Goal: Information Seeking & Learning: Learn about a topic

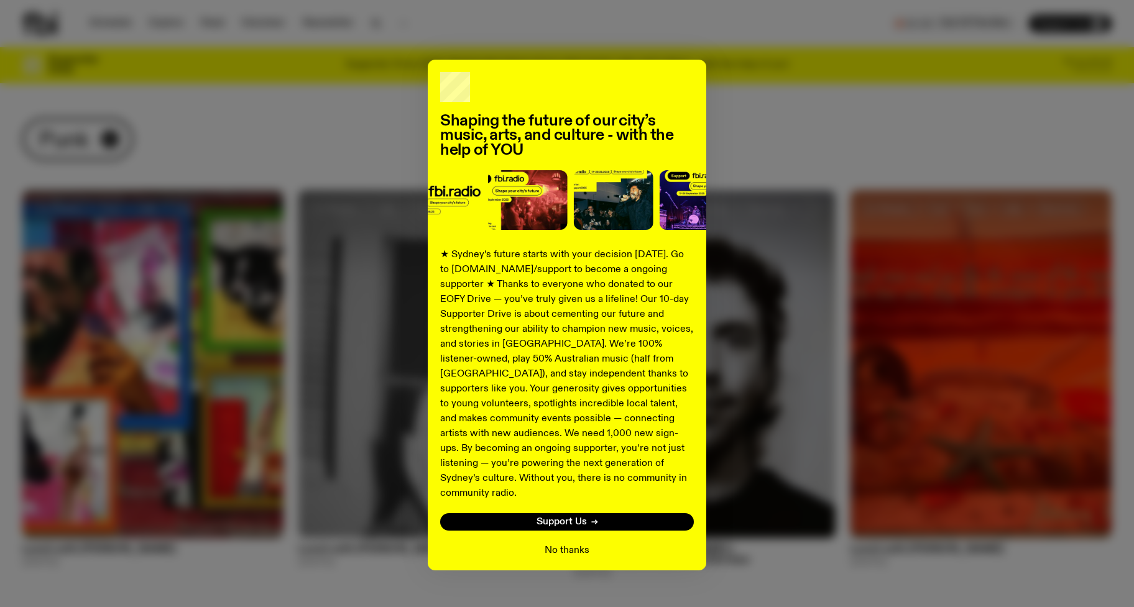
click at [576, 543] on button "No thanks" at bounding box center [567, 550] width 45 height 15
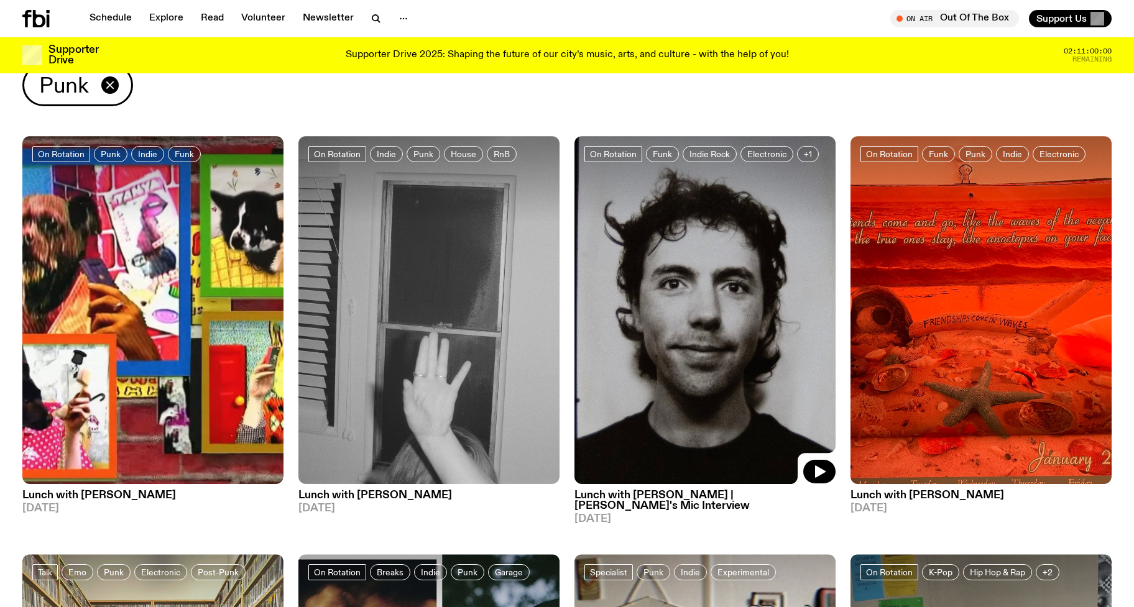
scroll to position [45, 0]
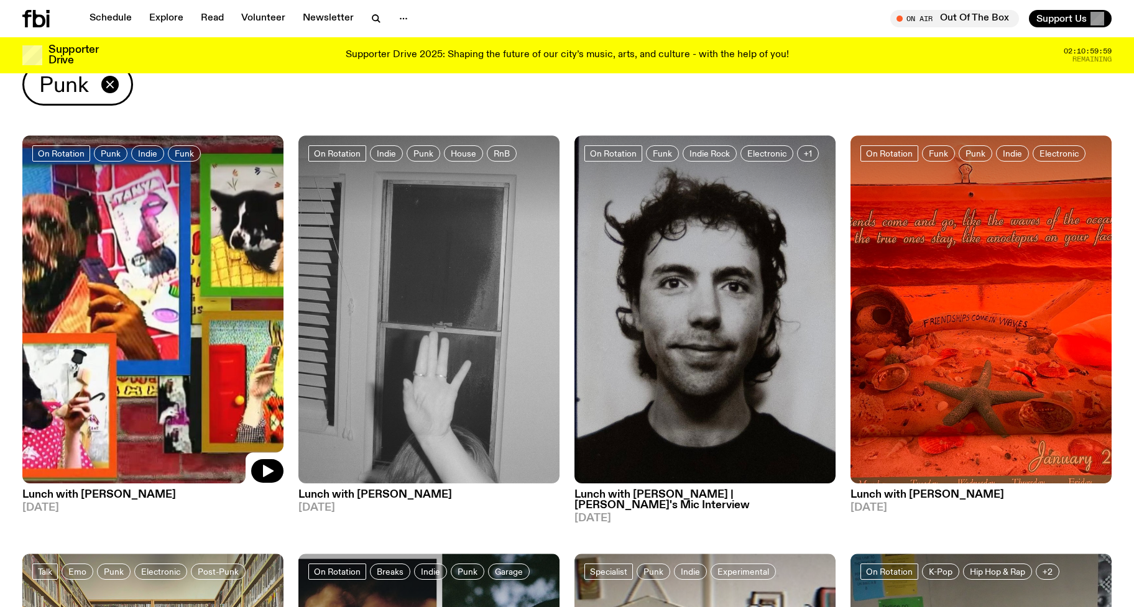
click at [213, 241] on img at bounding box center [152, 310] width 261 height 348
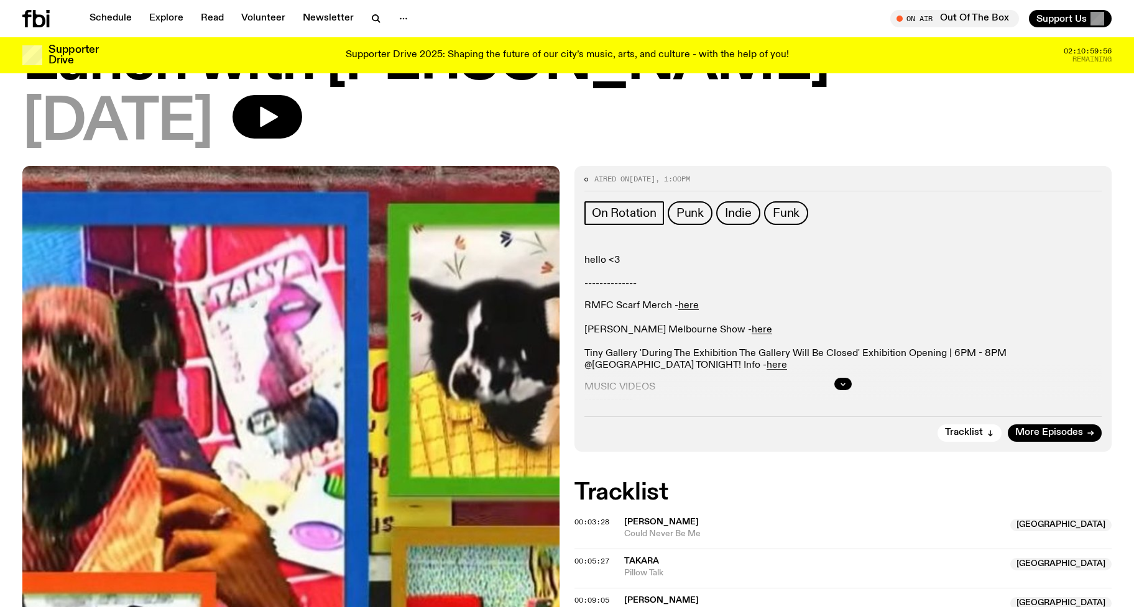
scroll to position [76, 0]
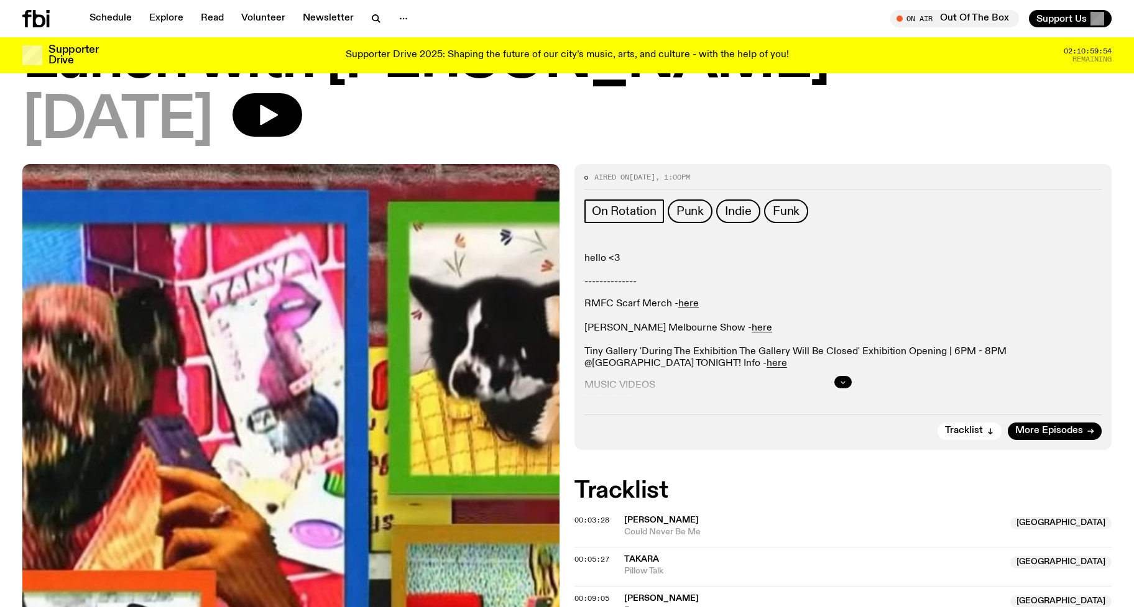
click at [843, 383] on icon "button" at bounding box center [843, 383] width 4 height 2
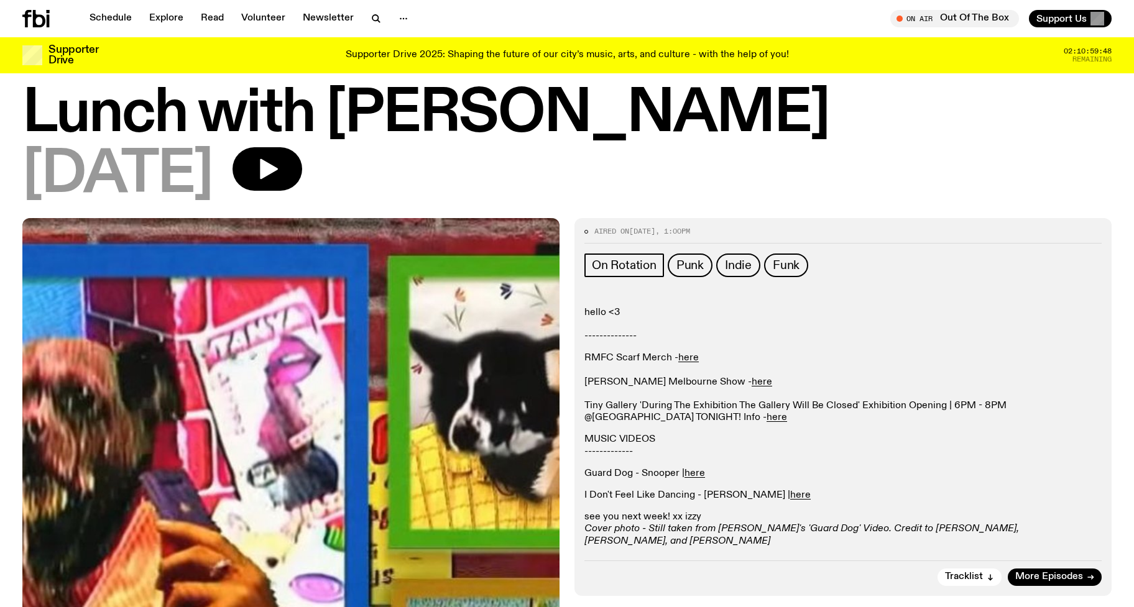
scroll to position [0, 0]
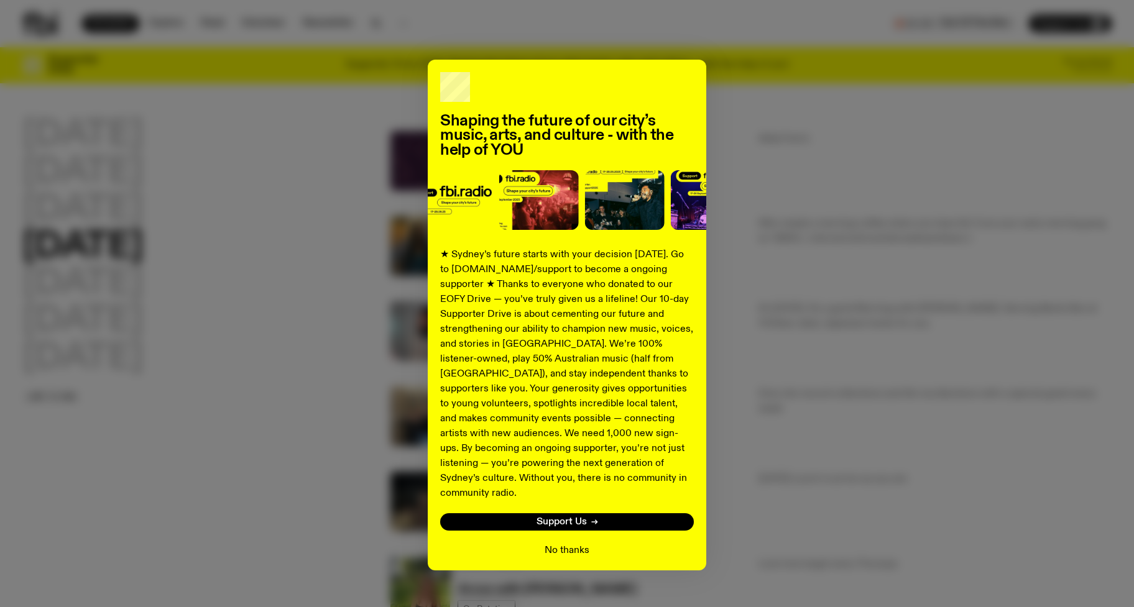
click at [566, 543] on button "No thanks" at bounding box center [567, 550] width 45 height 15
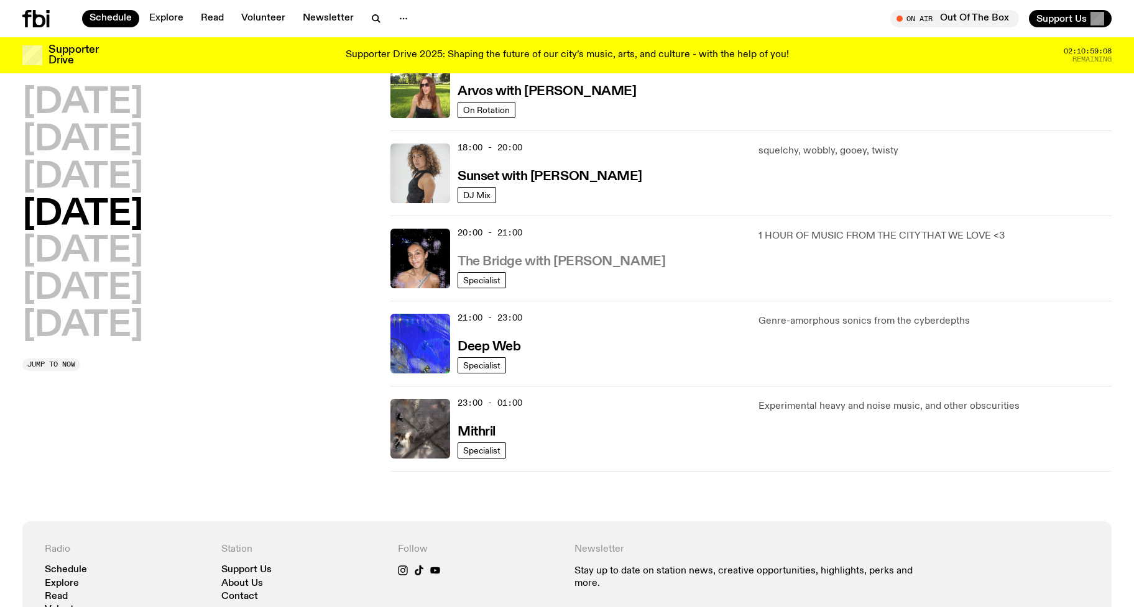
scroll to position [494, 0]
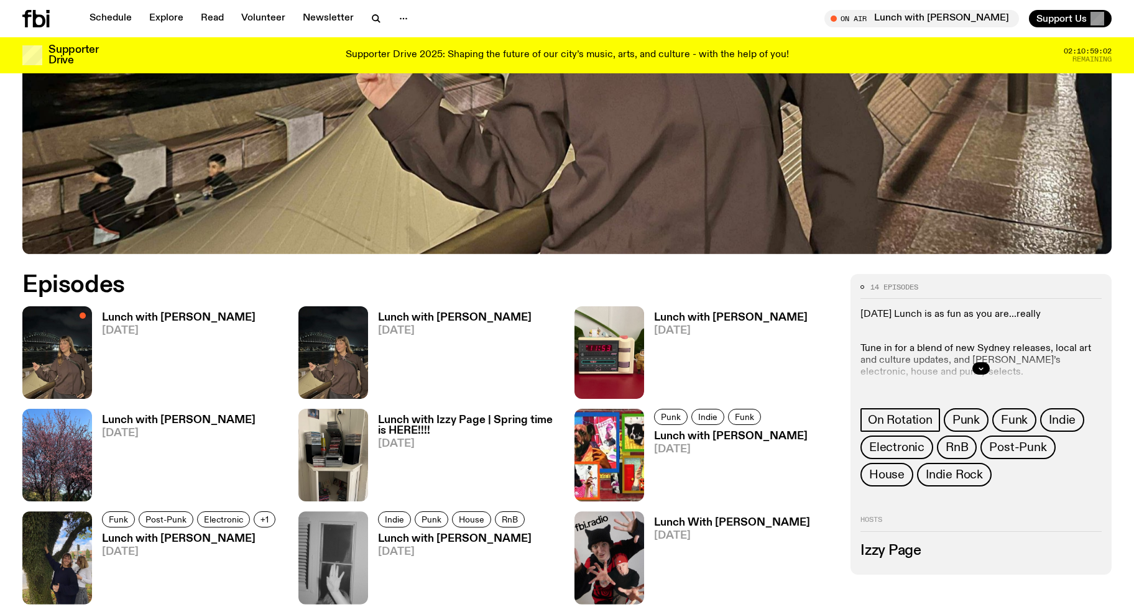
scroll to position [536, 0]
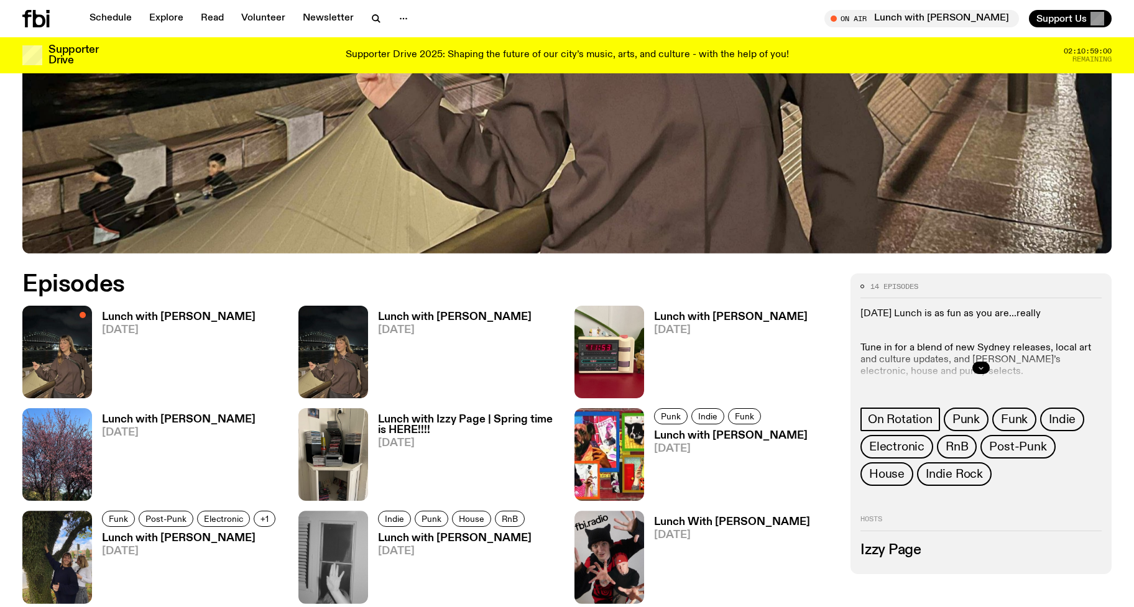
click at [982, 369] on icon "button" at bounding box center [980, 367] width 7 height 7
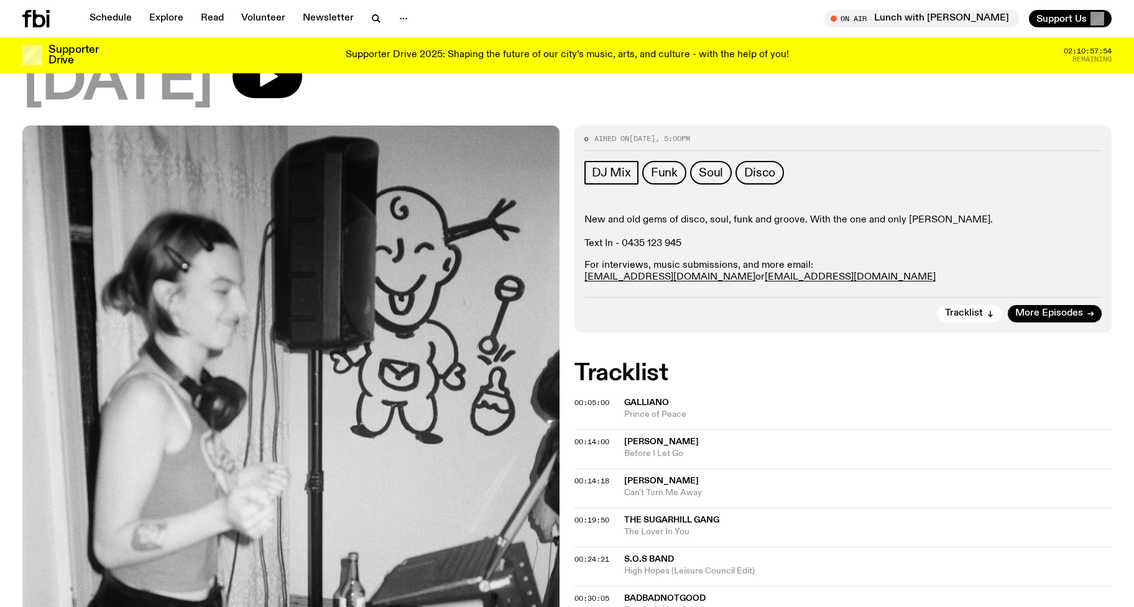
scroll to position [115, 0]
drag, startPoint x: 801, startPoint y: 274, endPoint x: 699, endPoint y: 278, distance: 102.0
click at [699, 278] on p "For interviews, music submissions, and more email: stephenferris@me.com or izzy…" at bounding box center [842, 271] width 517 height 24
copy link "izzypage4@gmail.com"
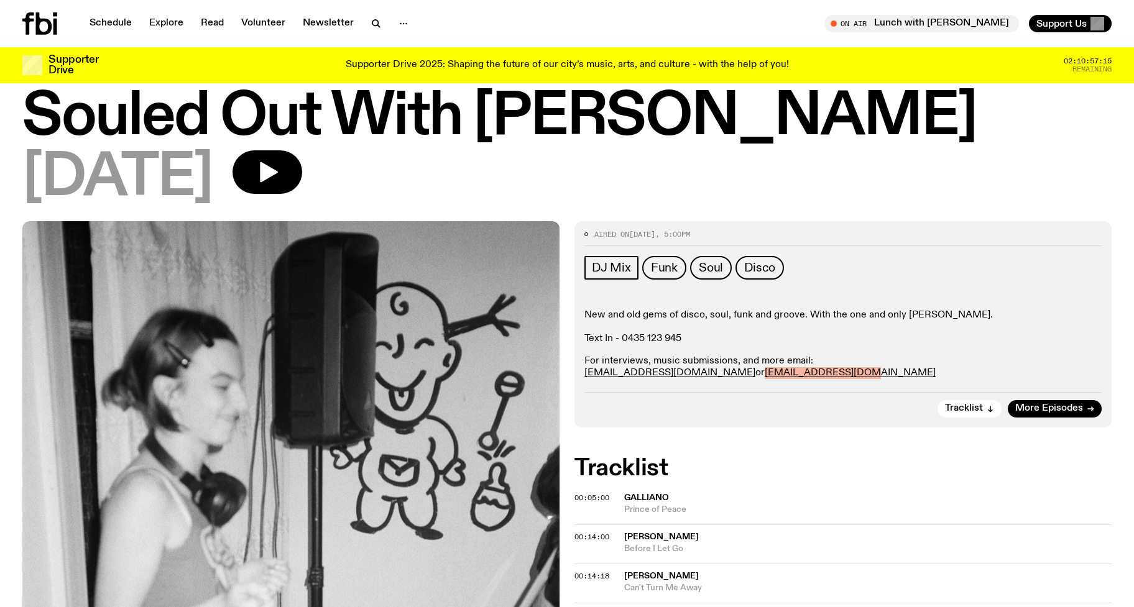
scroll to position [0, 0]
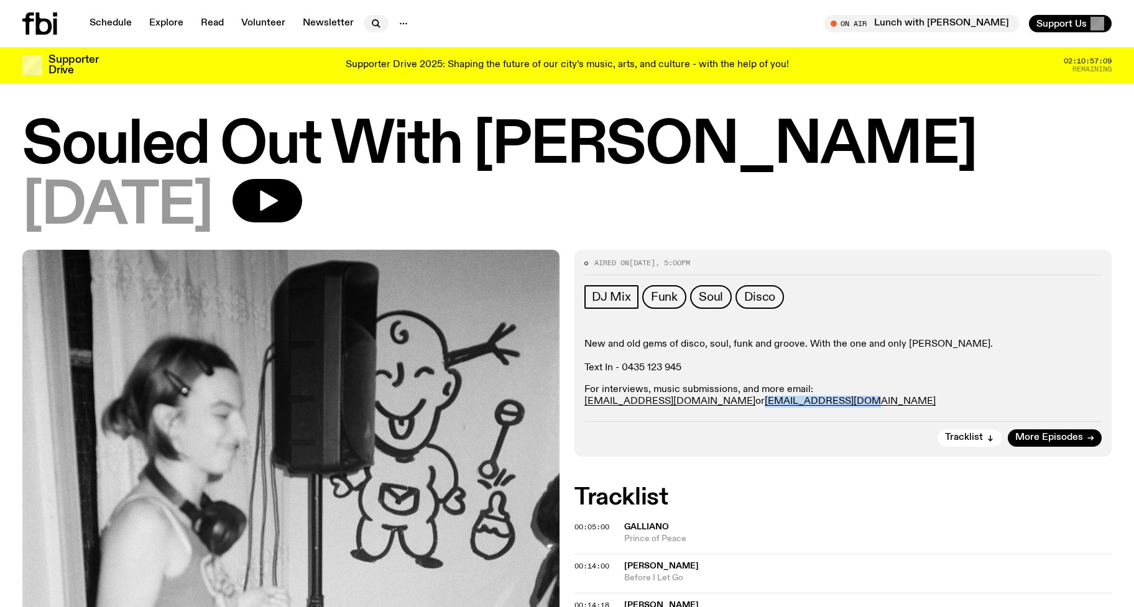
click at [374, 22] on icon "button" at bounding box center [376, 23] width 15 height 15
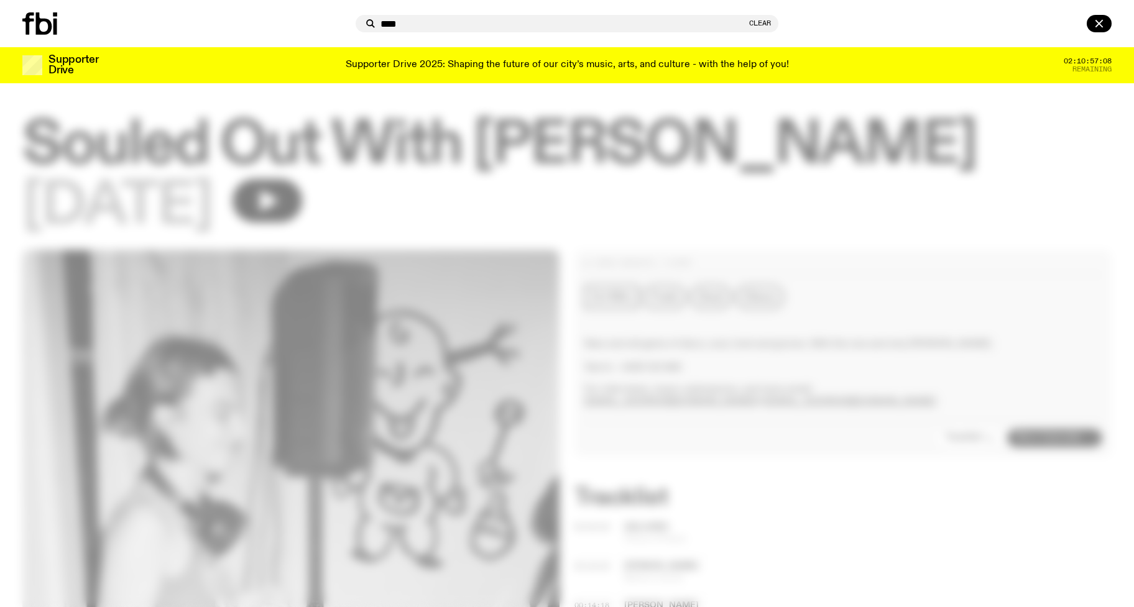
type input "****"
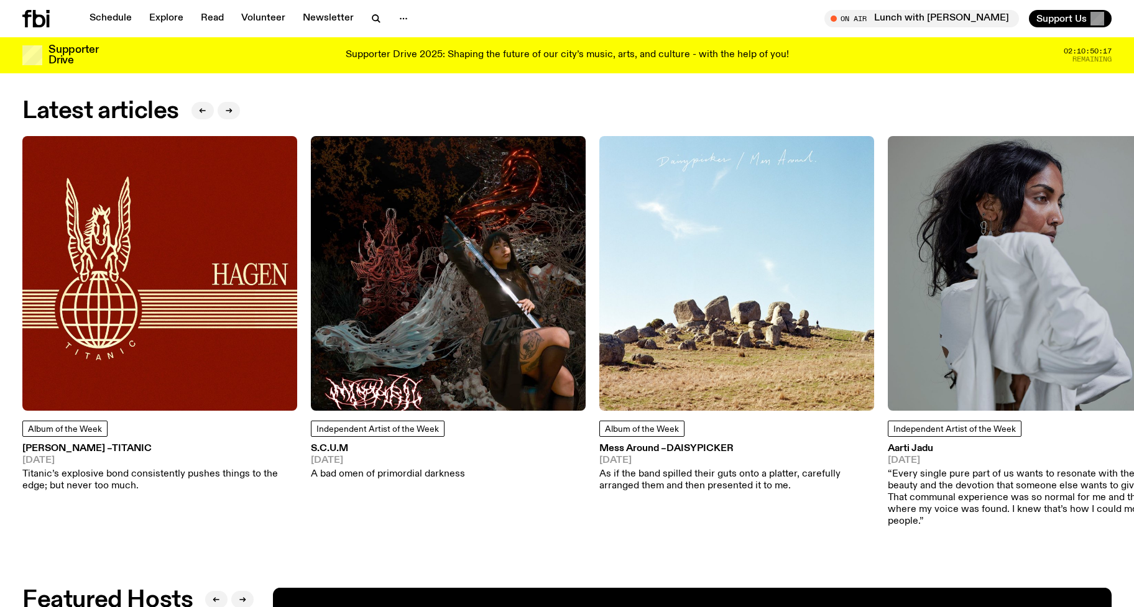
scroll to position [1739, 0]
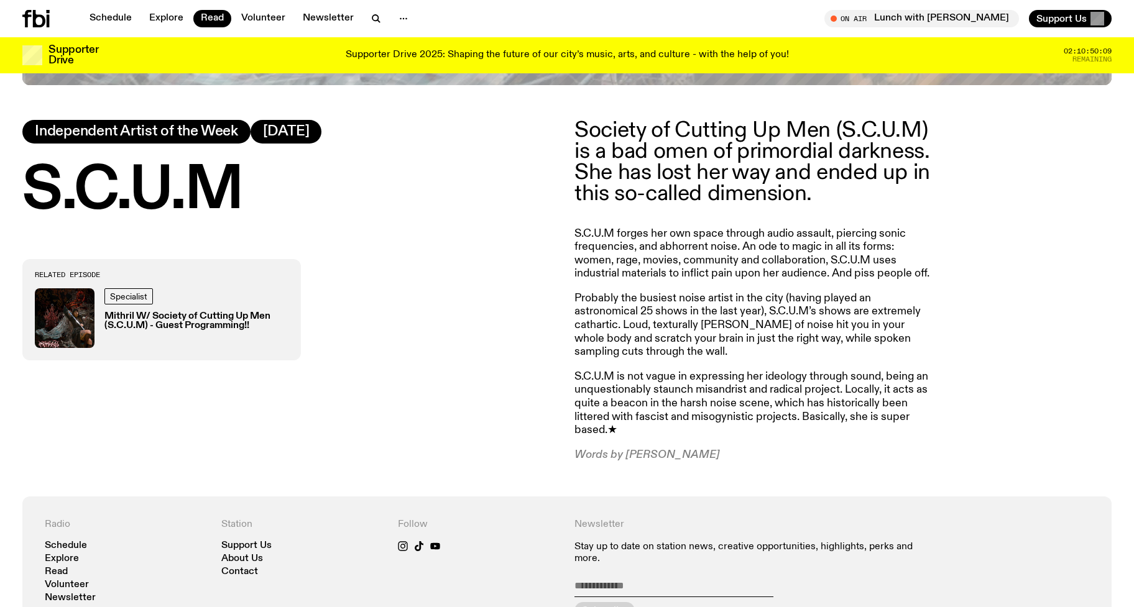
scroll to position [637, 0]
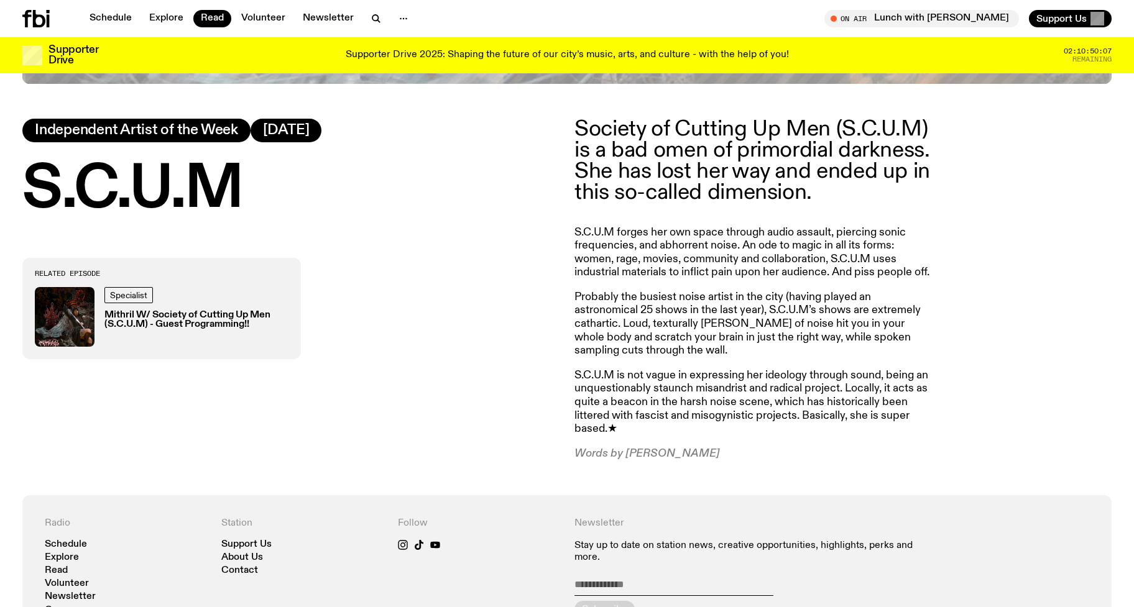
drag, startPoint x: 703, startPoint y: 453, endPoint x: 625, endPoint y: 450, distance: 78.4
click at [625, 450] on p "Words by [PERSON_NAME]" at bounding box center [753, 455] width 358 height 14
copy p "[PERSON_NAME]"
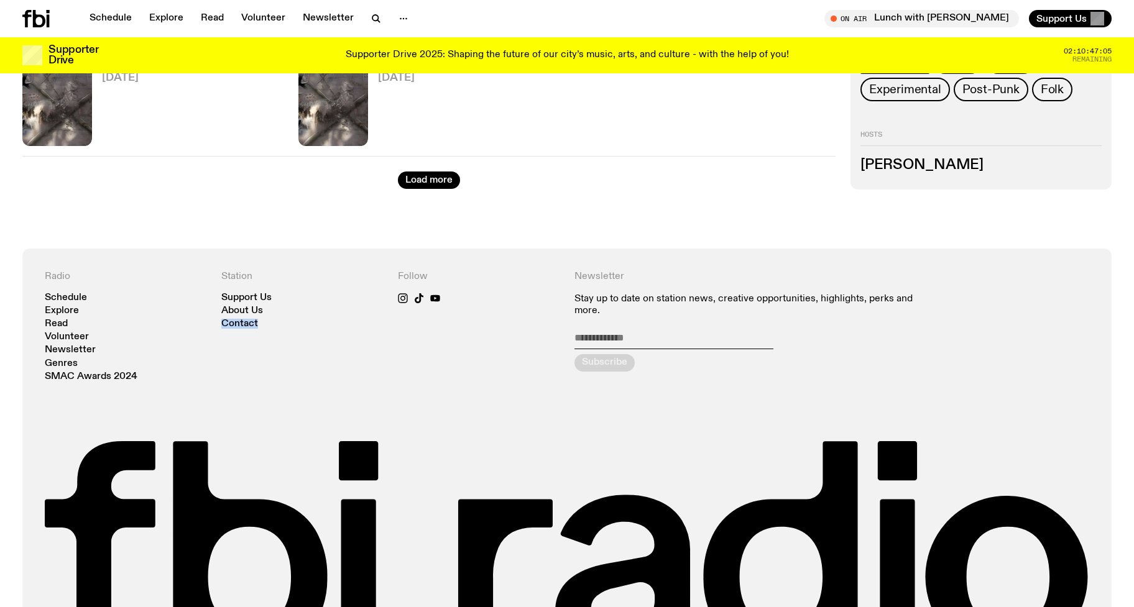
scroll to position [1552, 0]
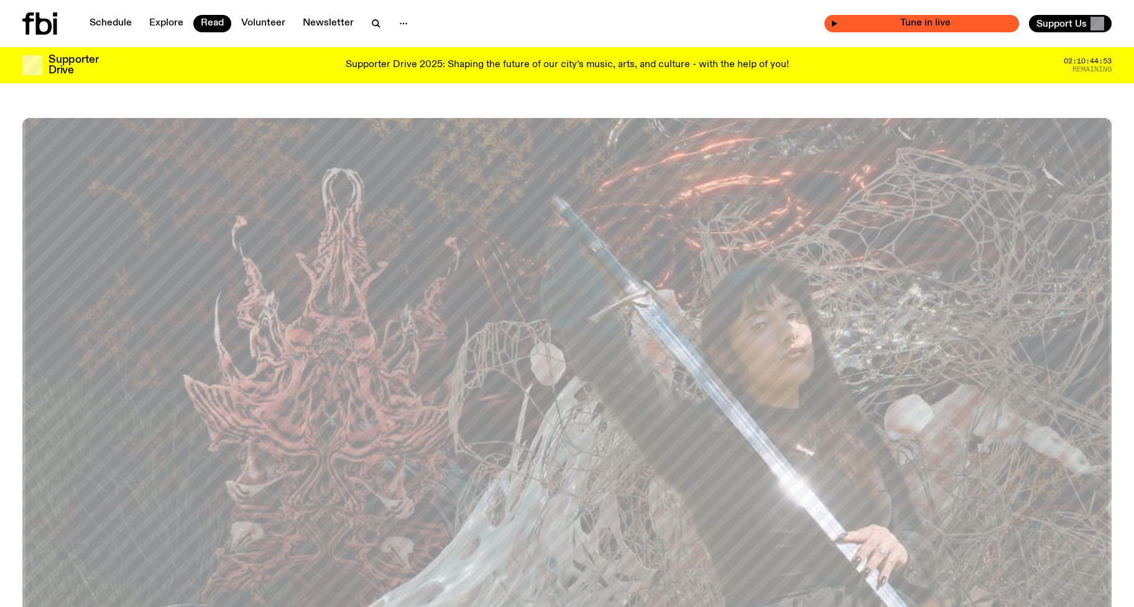
click at [982, 24] on span "Tune in live" at bounding box center [925, 23] width 175 height 9
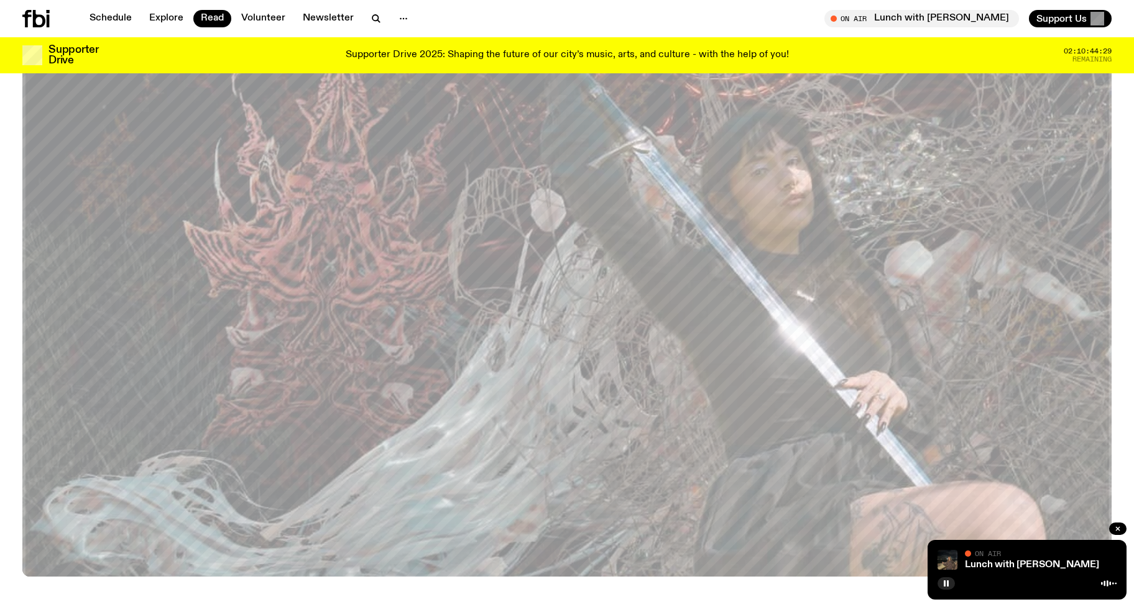
scroll to position [111, 0]
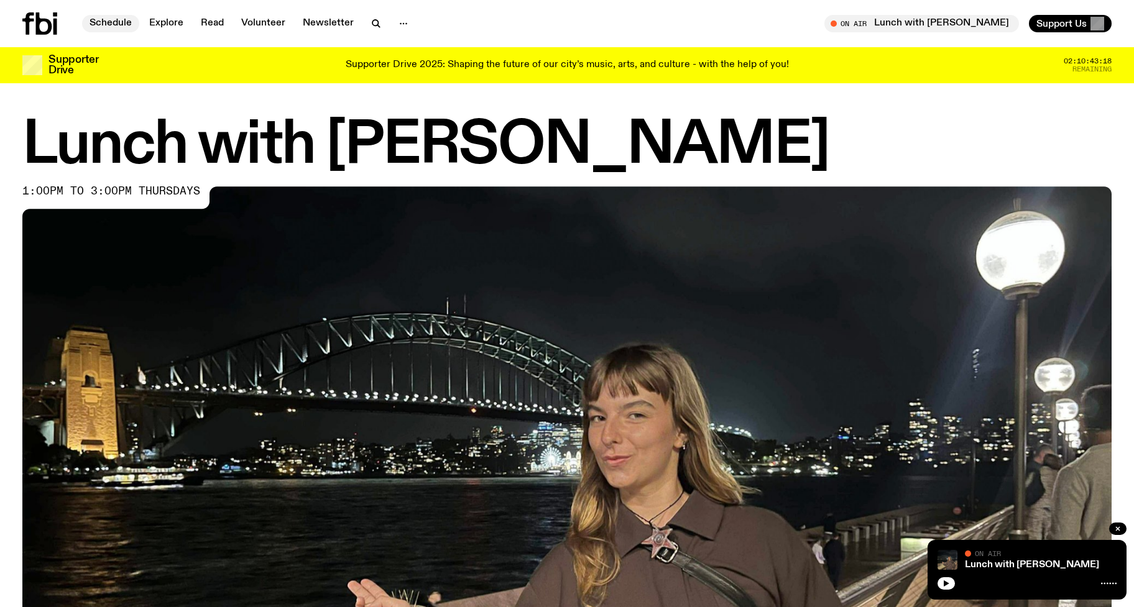
click at [114, 25] on link "Schedule" at bounding box center [110, 23] width 57 height 17
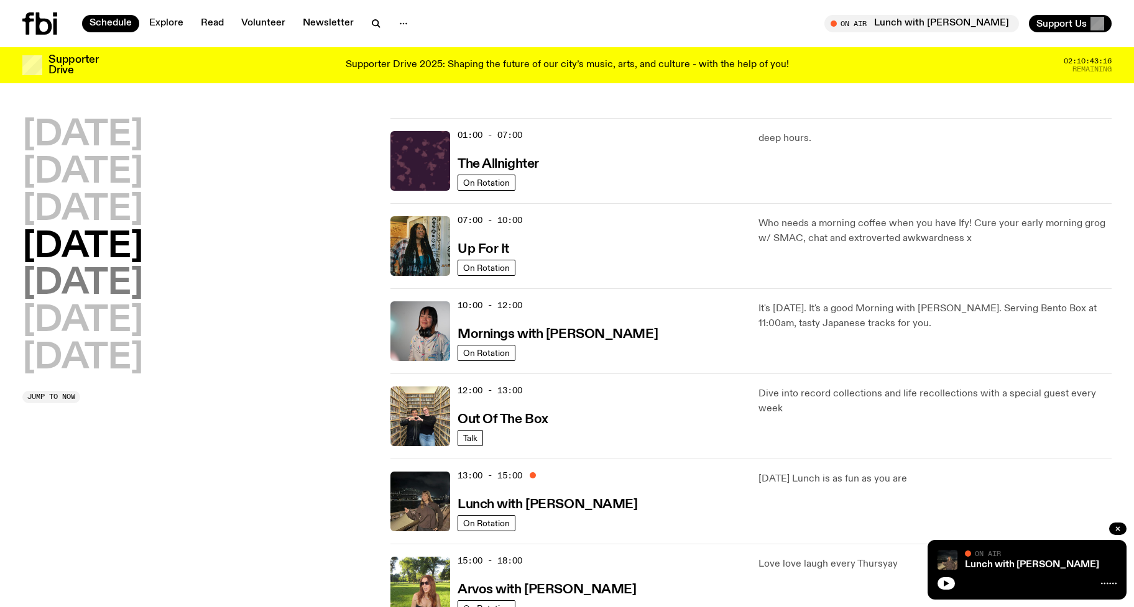
click at [94, 279] on h2 "[DATE]" at bounding box center [82, 284] width 121 height 35
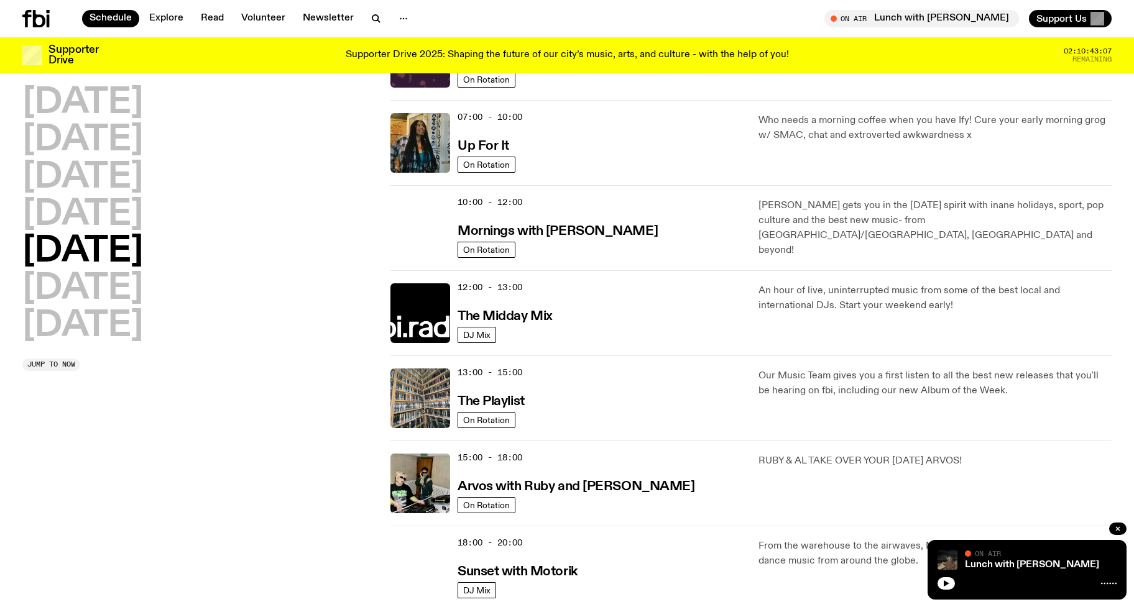
scroll to position [129, 0]
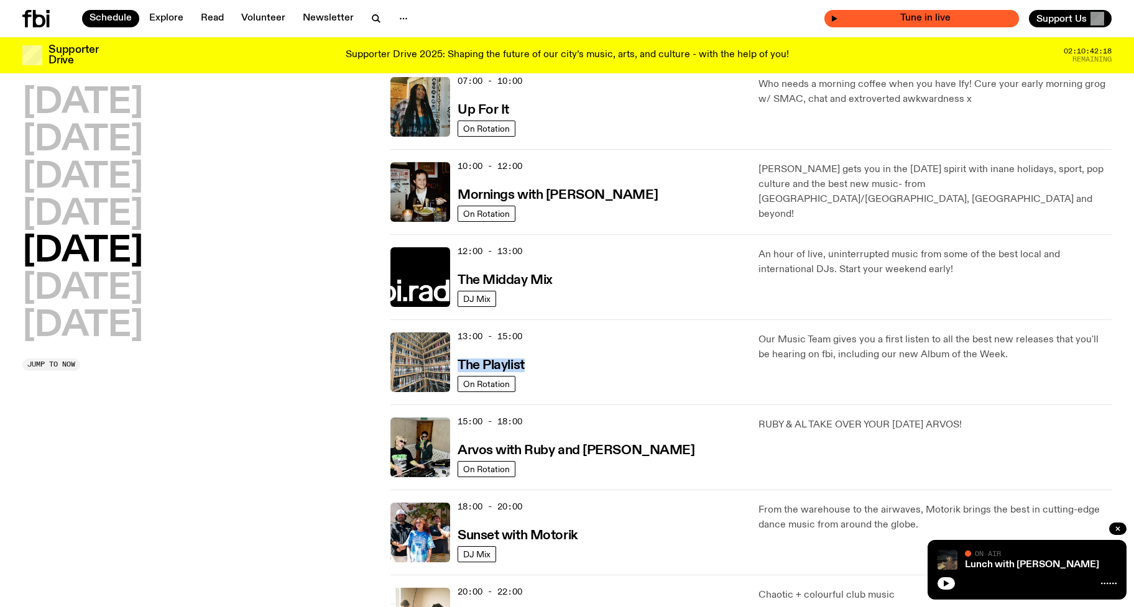
click at [899, 17] on span "Tune in live" at bounding box center [925, 18] width 175 height 9
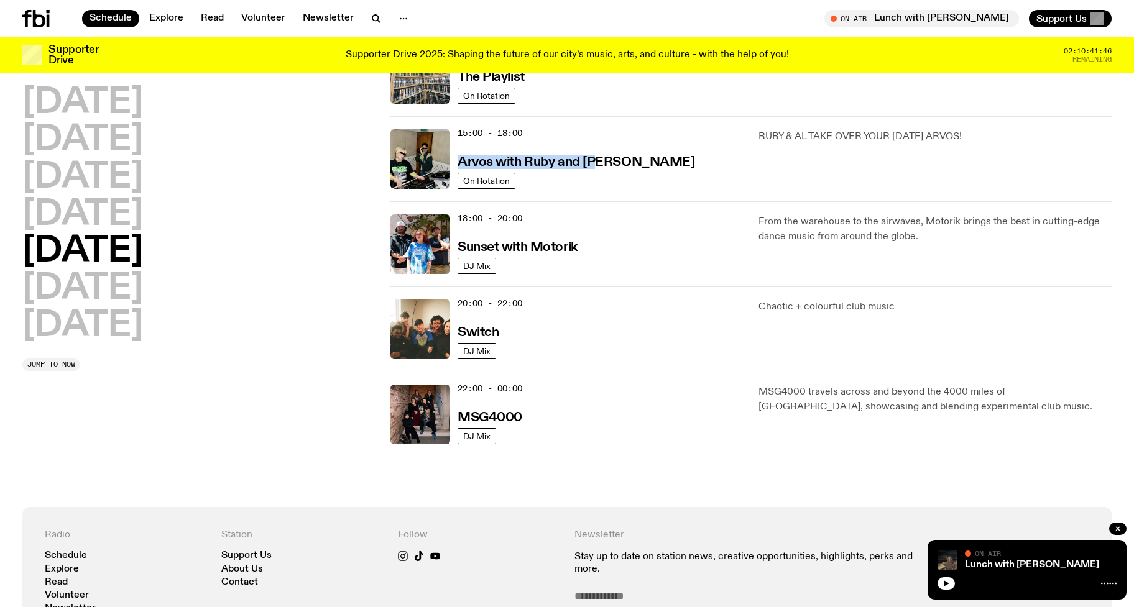
scroll to position [450, 0]
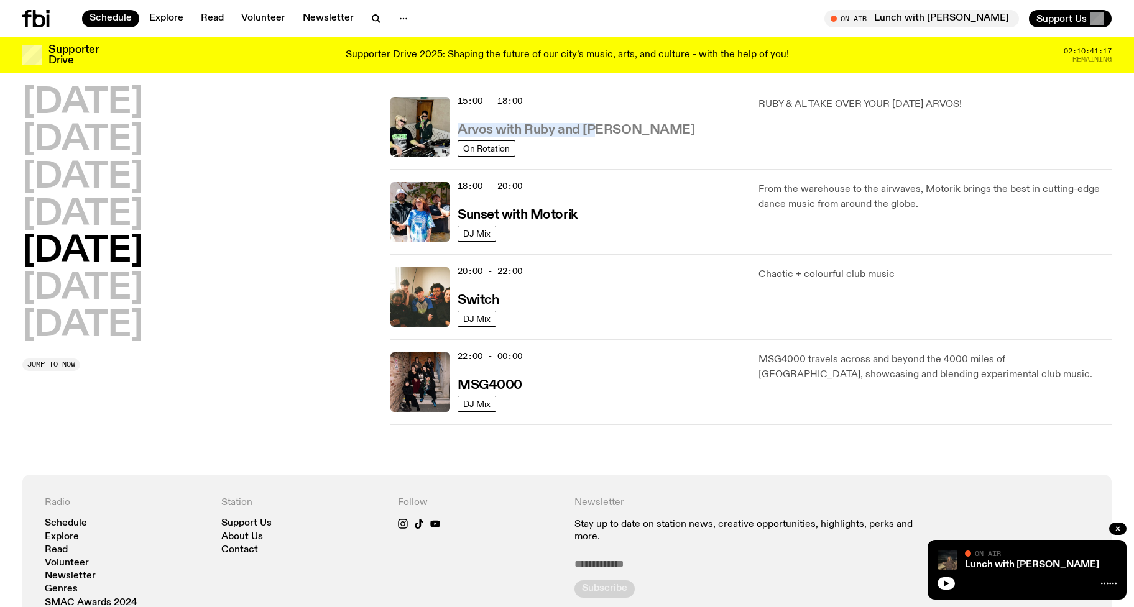
click at [587, 127] on h3 "Arvos with Ruby and [PERSON_NAME]" at bounding box center [576, 130] width 237 height 13
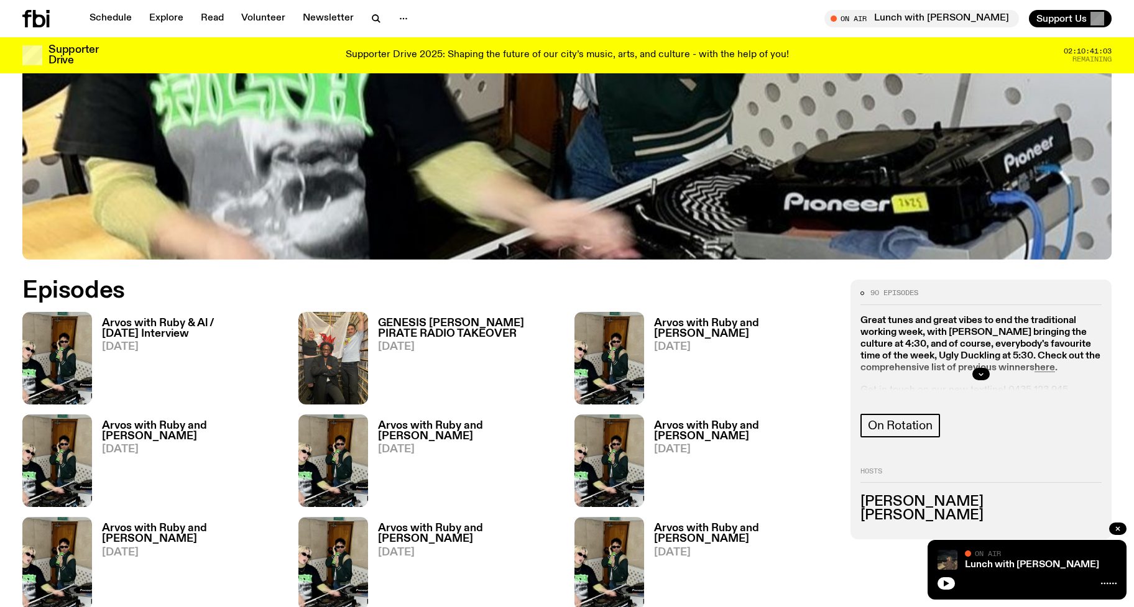
scroll to position [531, 0]
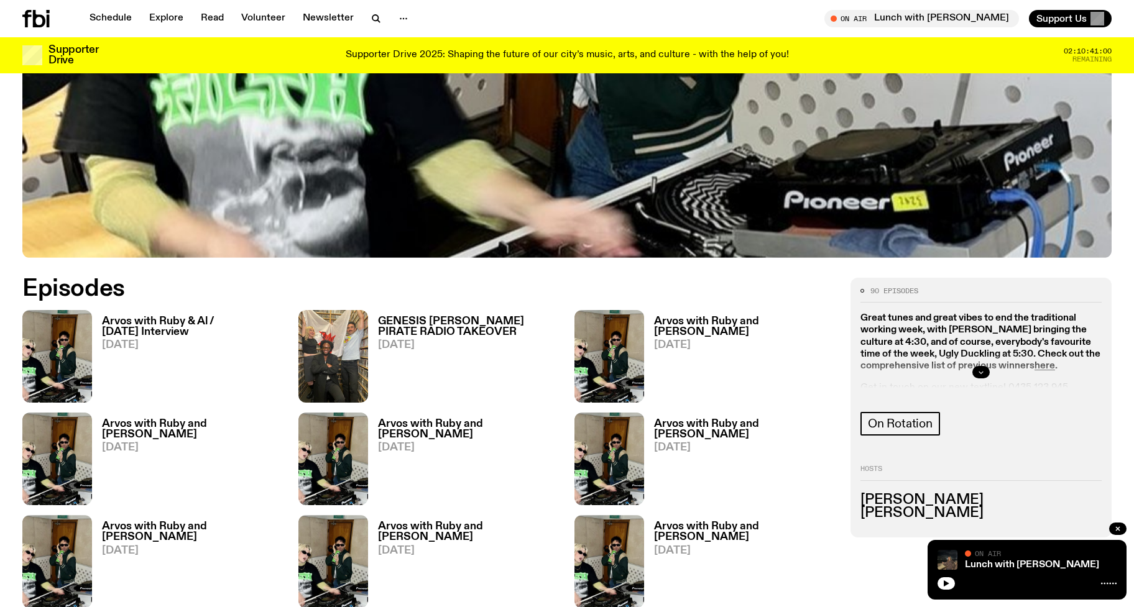
click at [984, 372] on icon "button" at bounding box center [980, 372] width 7 height 7
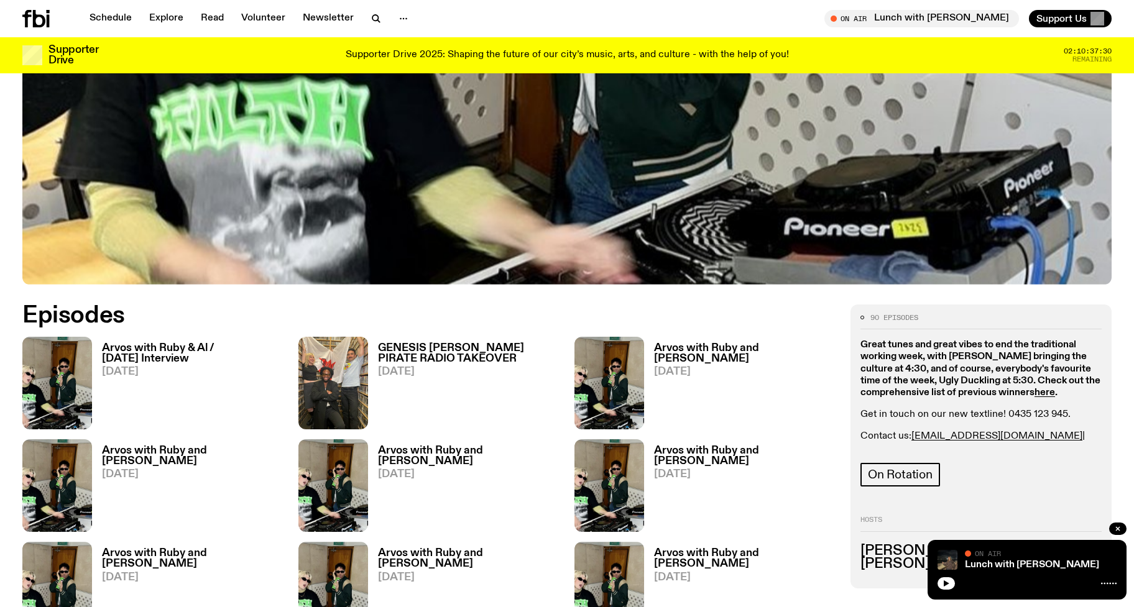
scroll to position [505, 0]
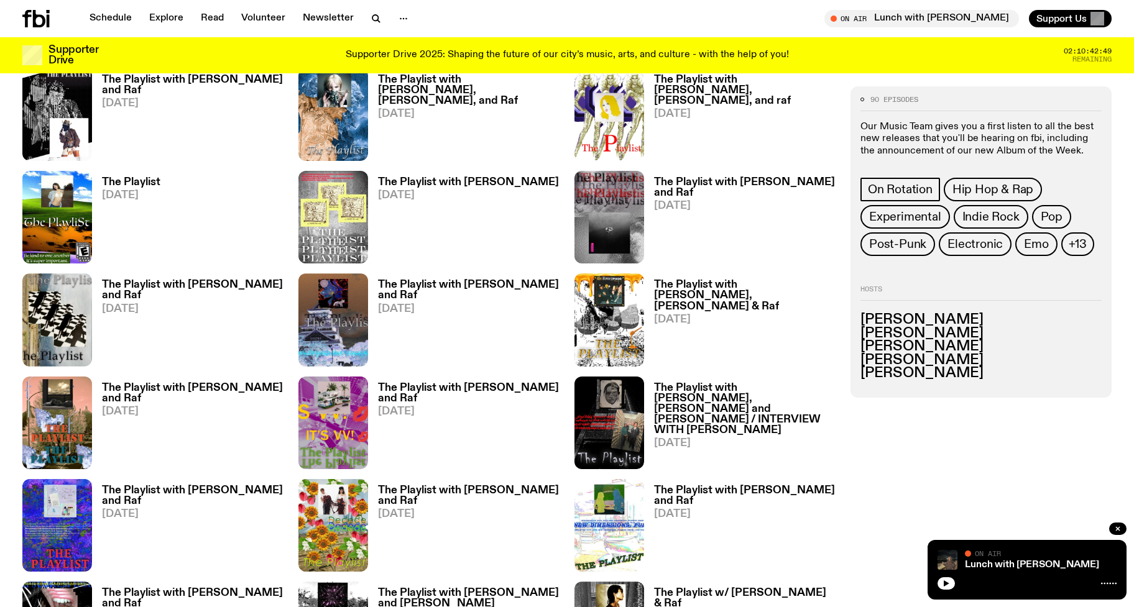
scroll to position [1089, 0]
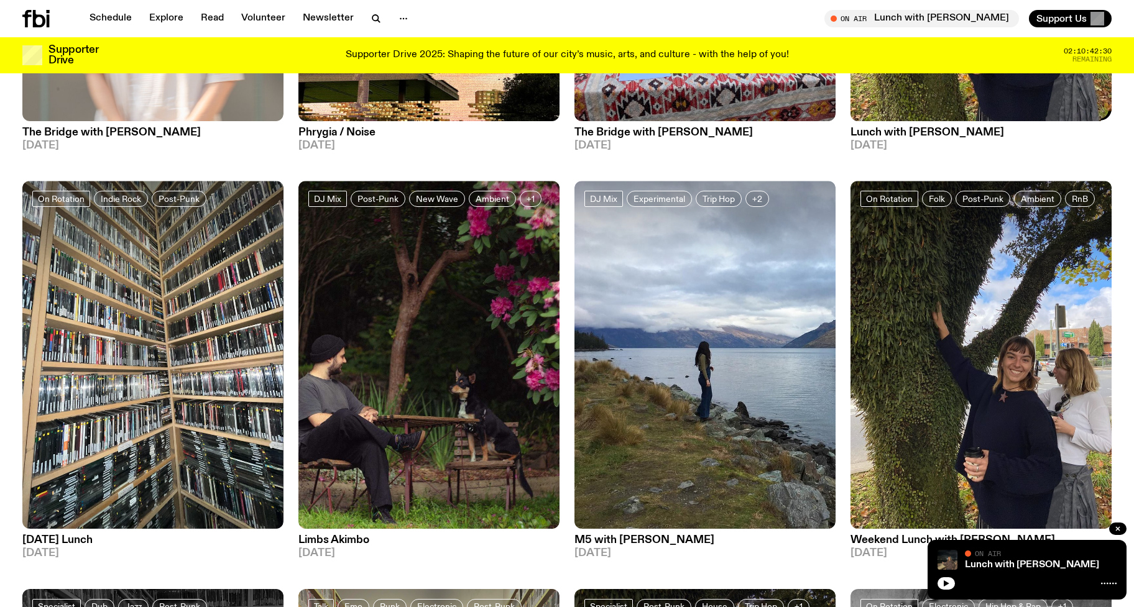
scroll to position [412, 0]
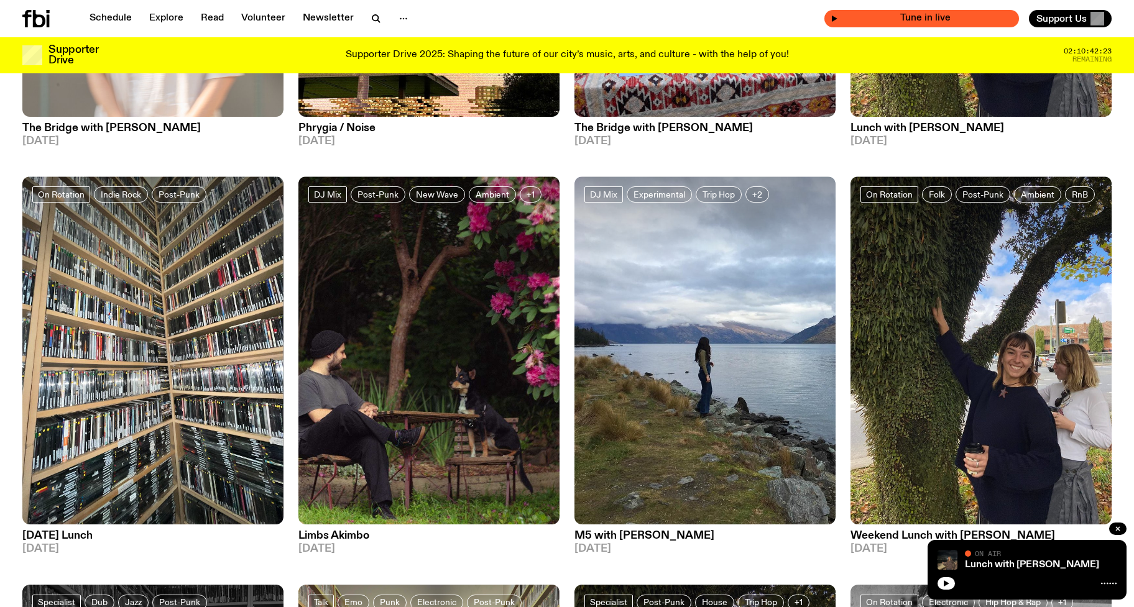
click at [930, 19] on span "Tune in live" at bounding box center [925, 18] width 175 height 9
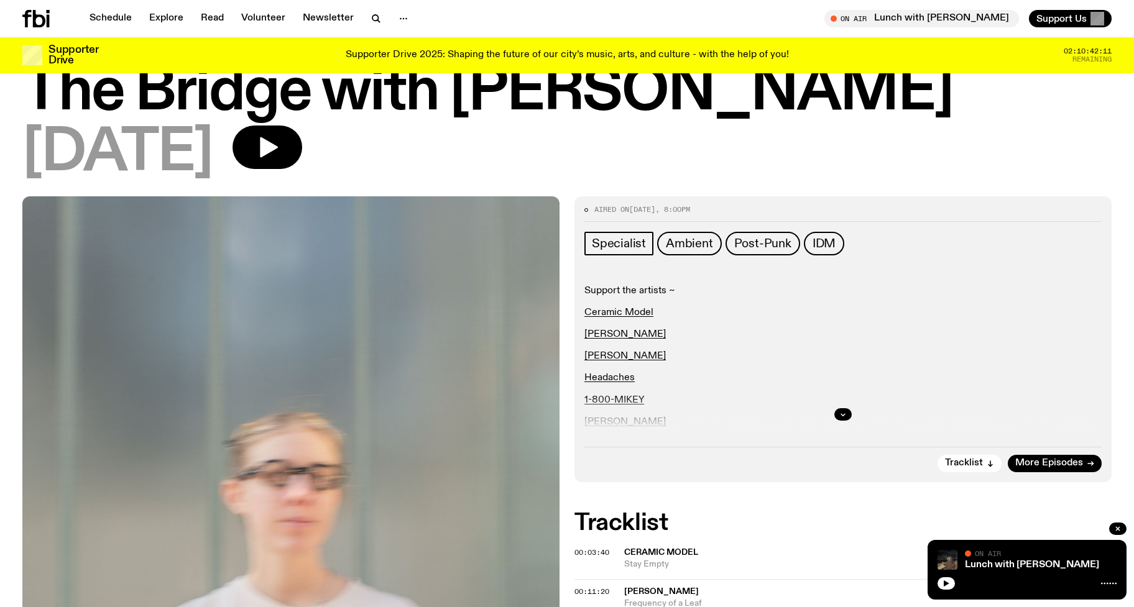
scroll to position [52, 0]
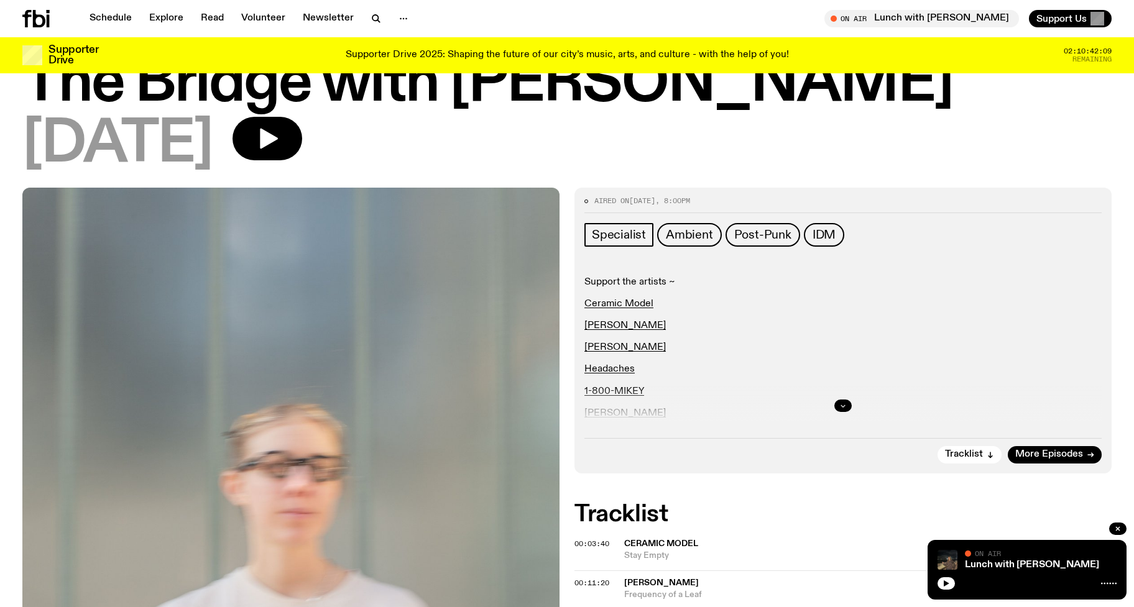
click at [845, 410] on button "button" at bounding box center [842, 406] width 17 height 12
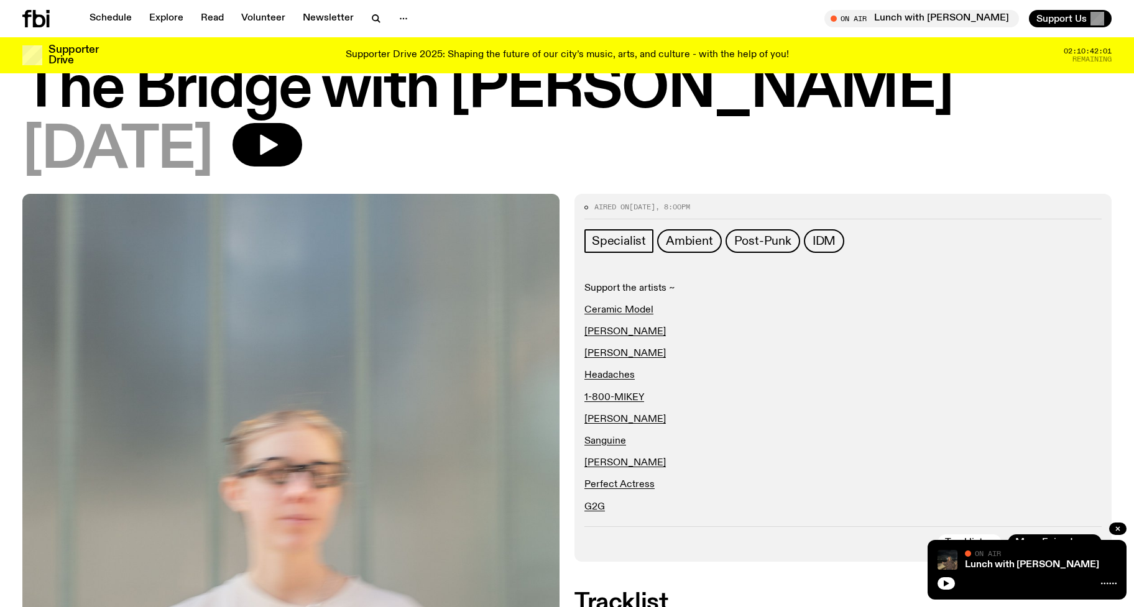
scroll to position [0, 0]
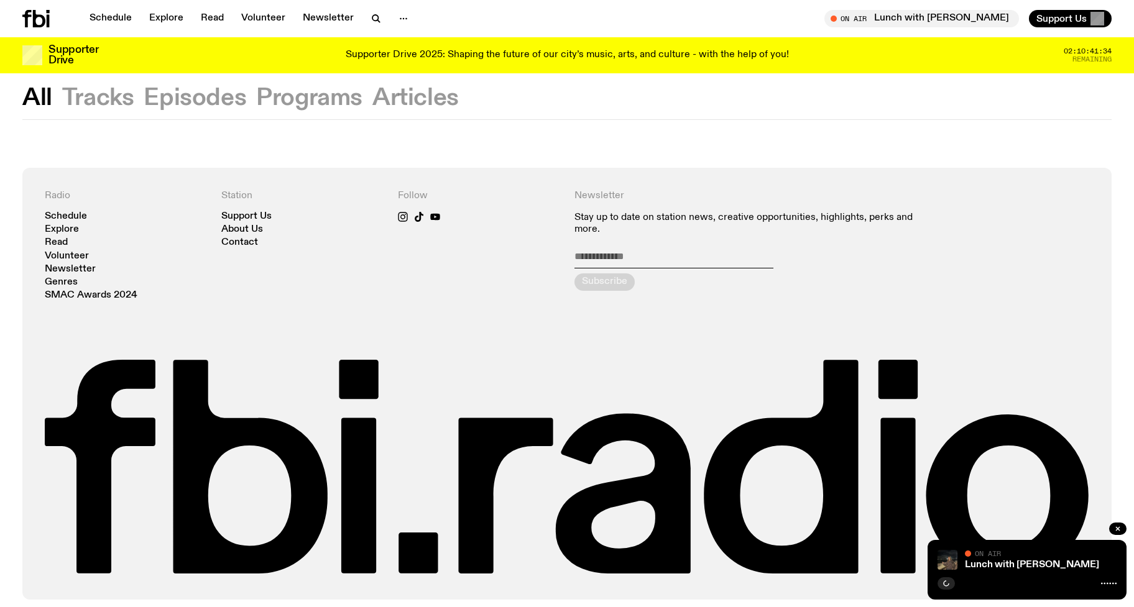
scroll to position [55, 0]
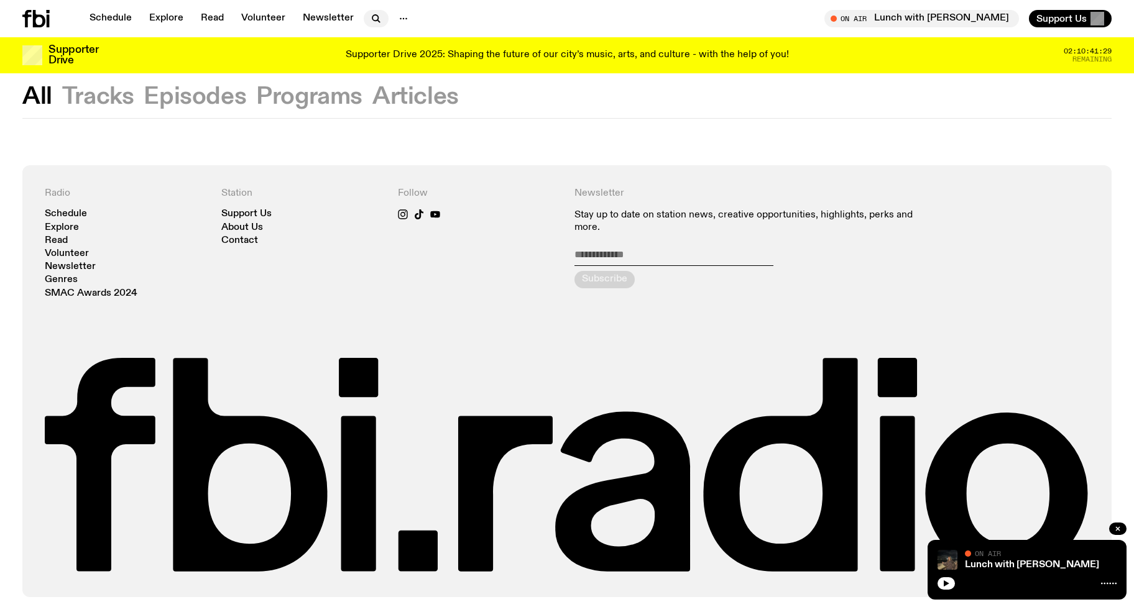
click at [372, 19] on icon "button" at bounding box center [376, 18] width 15 height 15
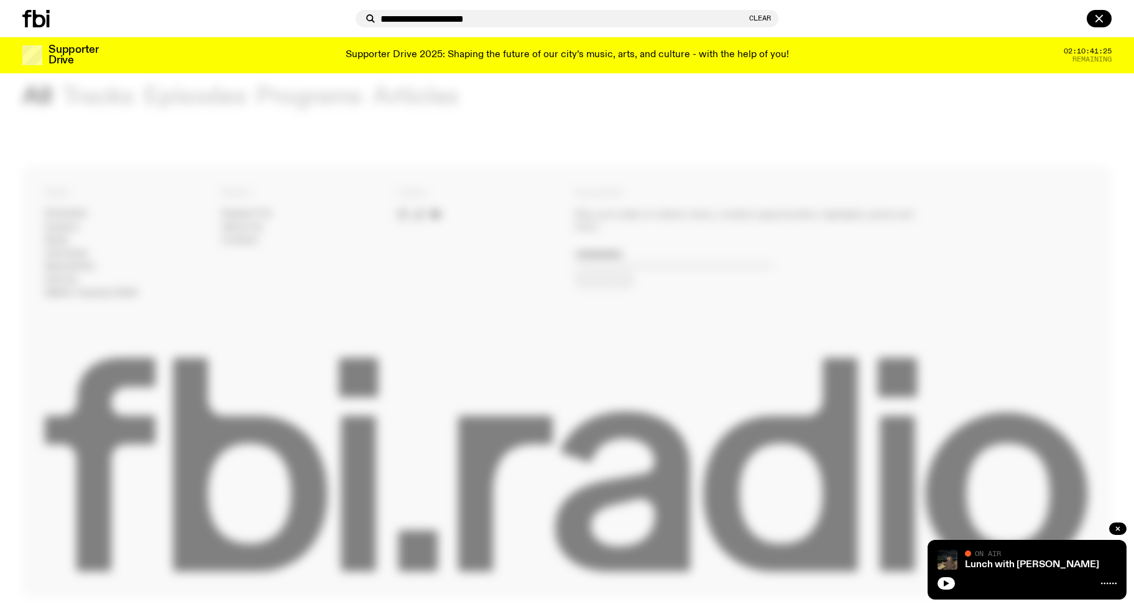
type input "**********"
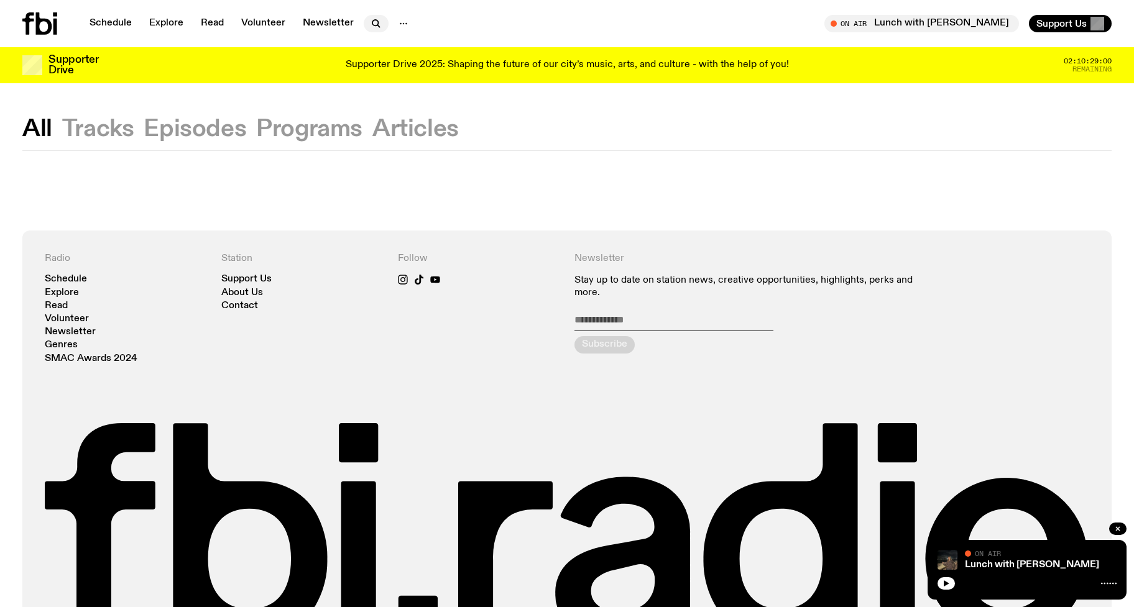
click at [369, 20] on icon "button" at bounding box center [376, 23] width 15 height 15
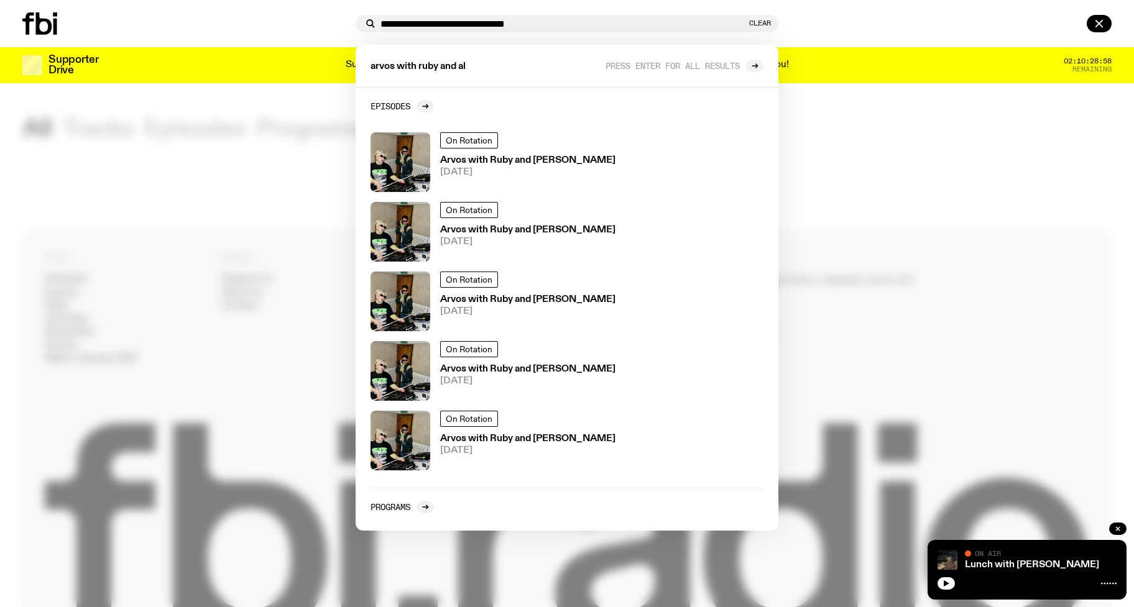
type input "**********"
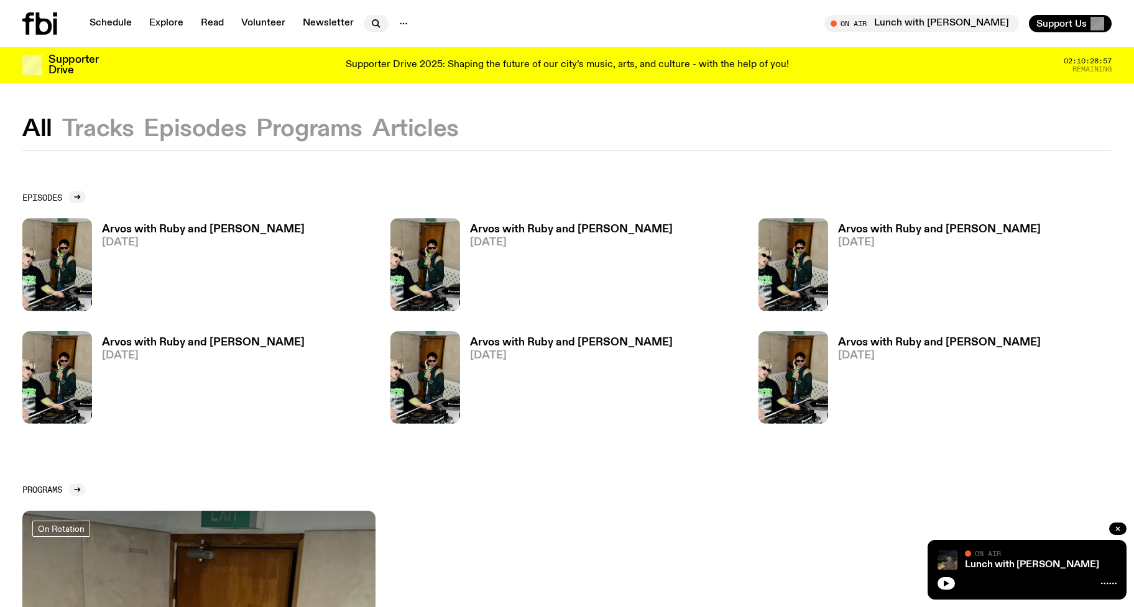
click at [378, 21] on icon "button" at bounding box center [376, 23] width 15 height 15
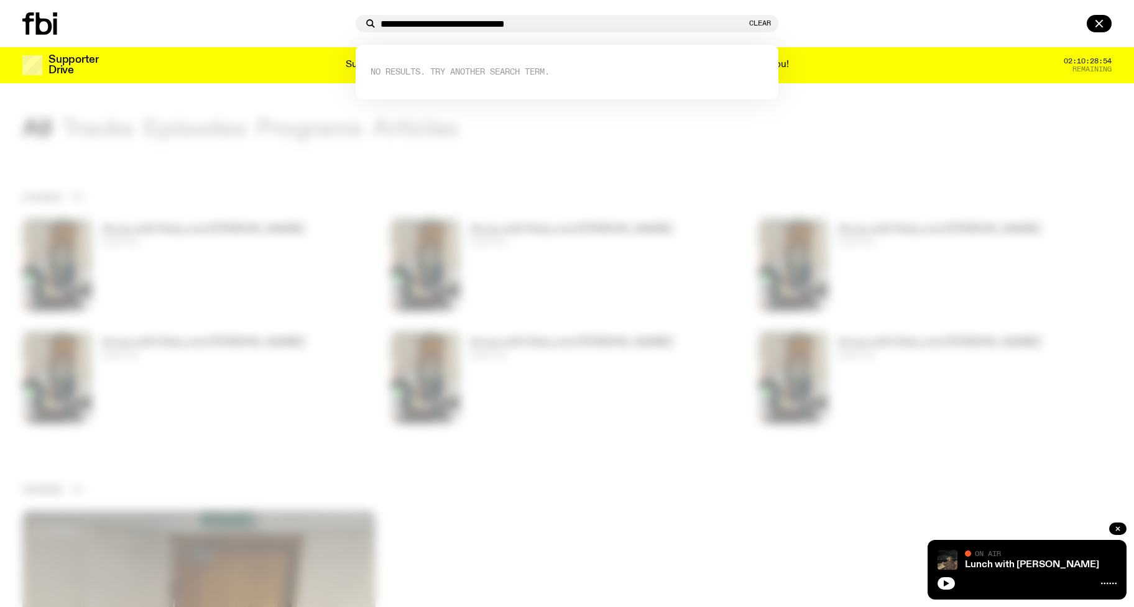
drag, startPoint x: 479, startPoint y: 24, endPoint x: 340, endPoint y: 17, distance: 138.8
click at [340, 17] on div "**********" at bounding box center [567, 23] width 1134 height 47
type input "**********"
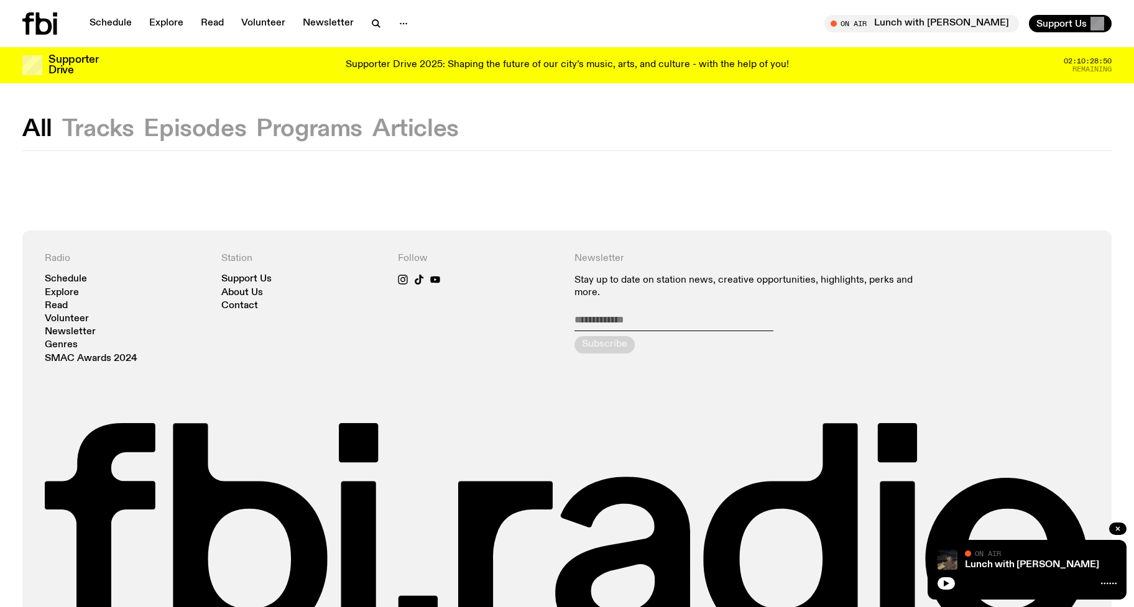
click at [87, 132] on button "Tracks" at bounding box center [98, 129] width 72 height 22
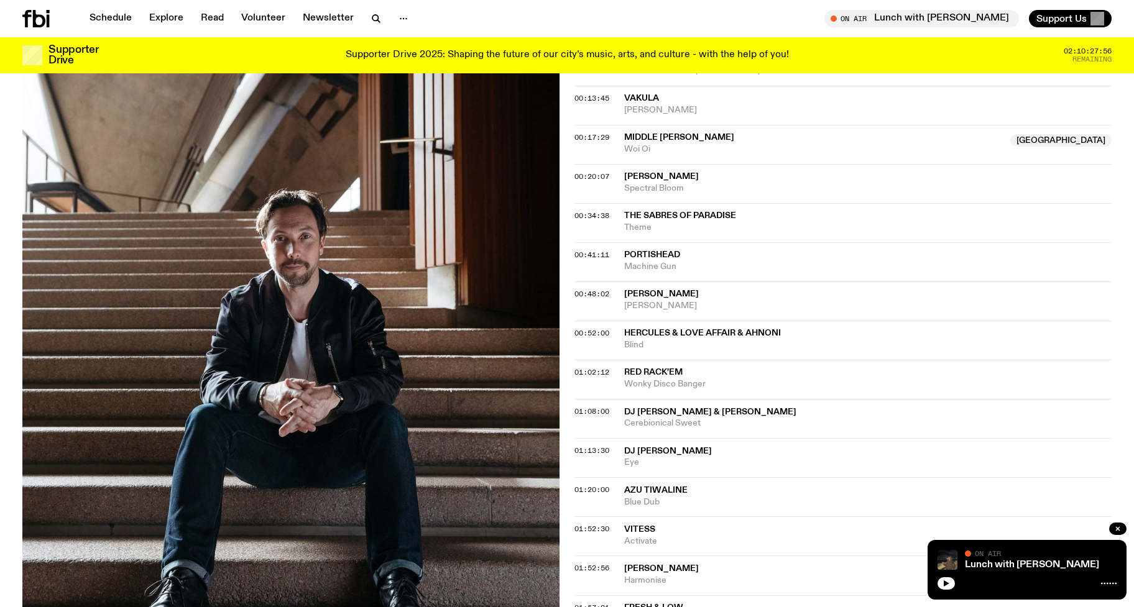
scroll to position [474, 0]
